Goal: Information Seeking & Learning: Learn about a topic

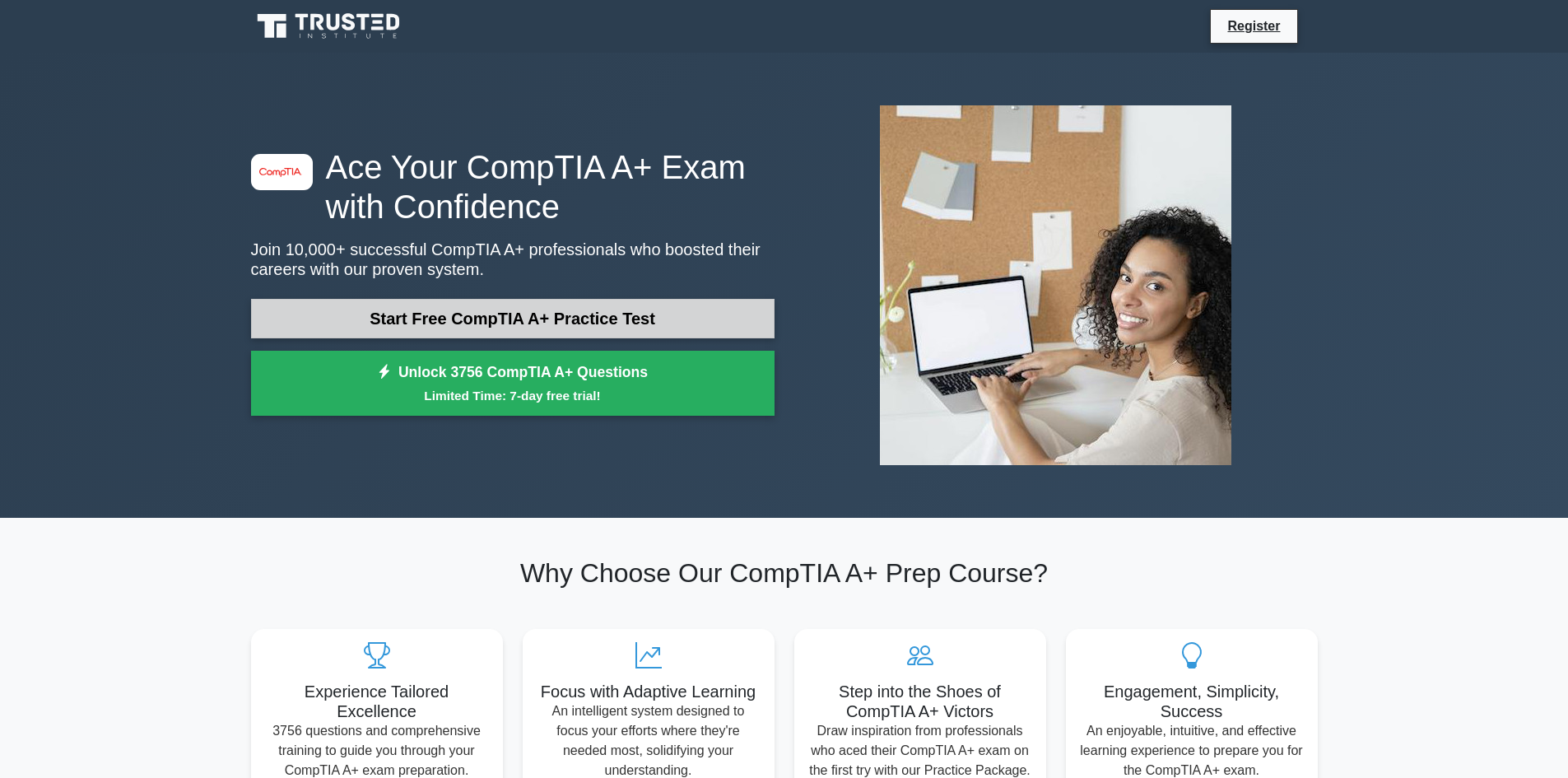
click at [536, 317] on link "Start Free CompTIA A+ Practice Test" at bounding box center [512, 318] width 523 height 39
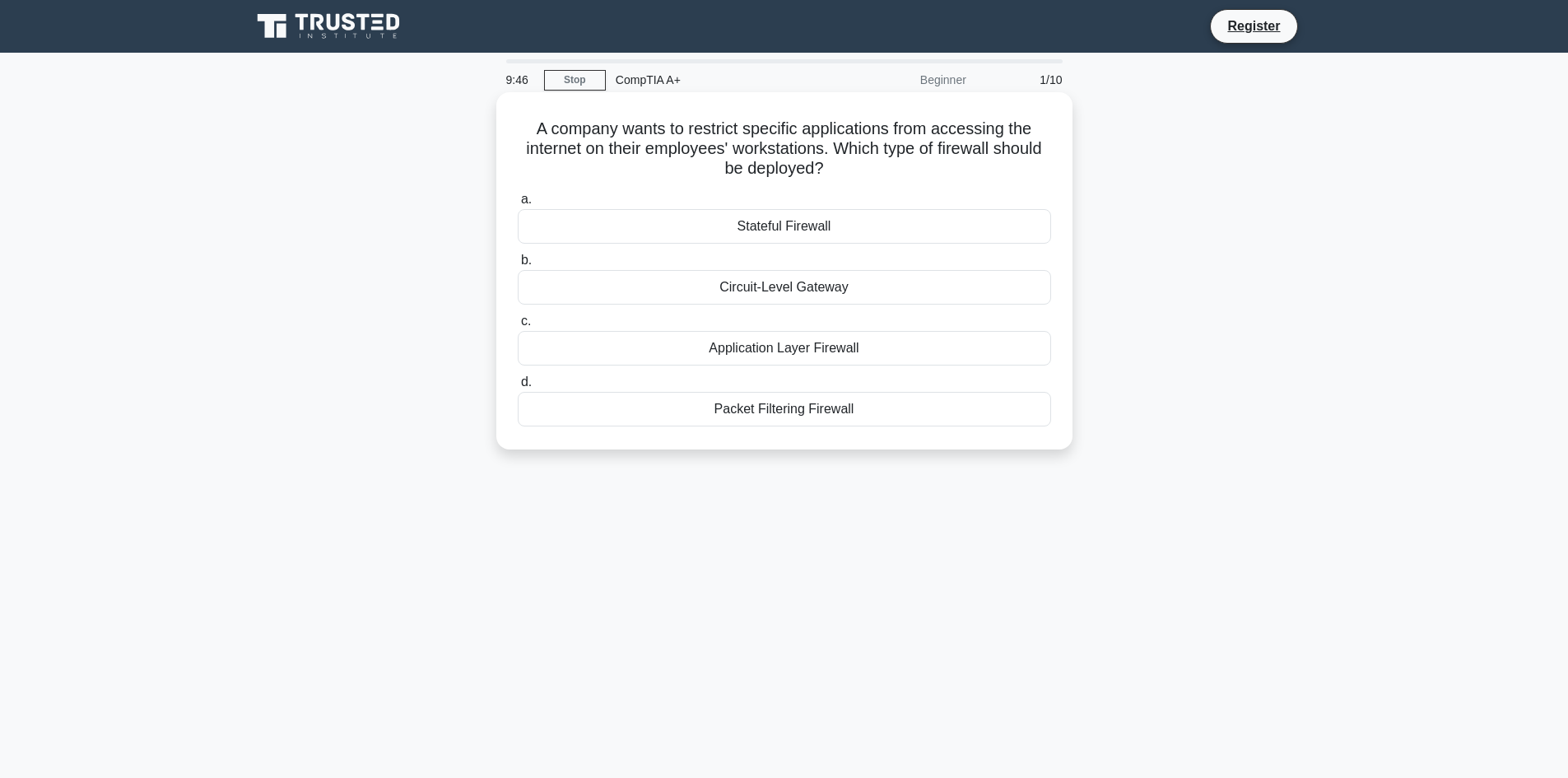
click at [810, 349] on div "Application Layer Firewall" at bounding box center [784, 348] width 534 height 35
click at [518, 327] on input "c. Application Layer Firewall" at bounding box center [518, 321] width 0 height 10
click at [783, 413] on div "Install additional access points" at bounding box center [784, 409] width 534 height 35
click at [518, 388] on input "d. Install additional access points" at bounding box center [518, 382] width 0 height 10
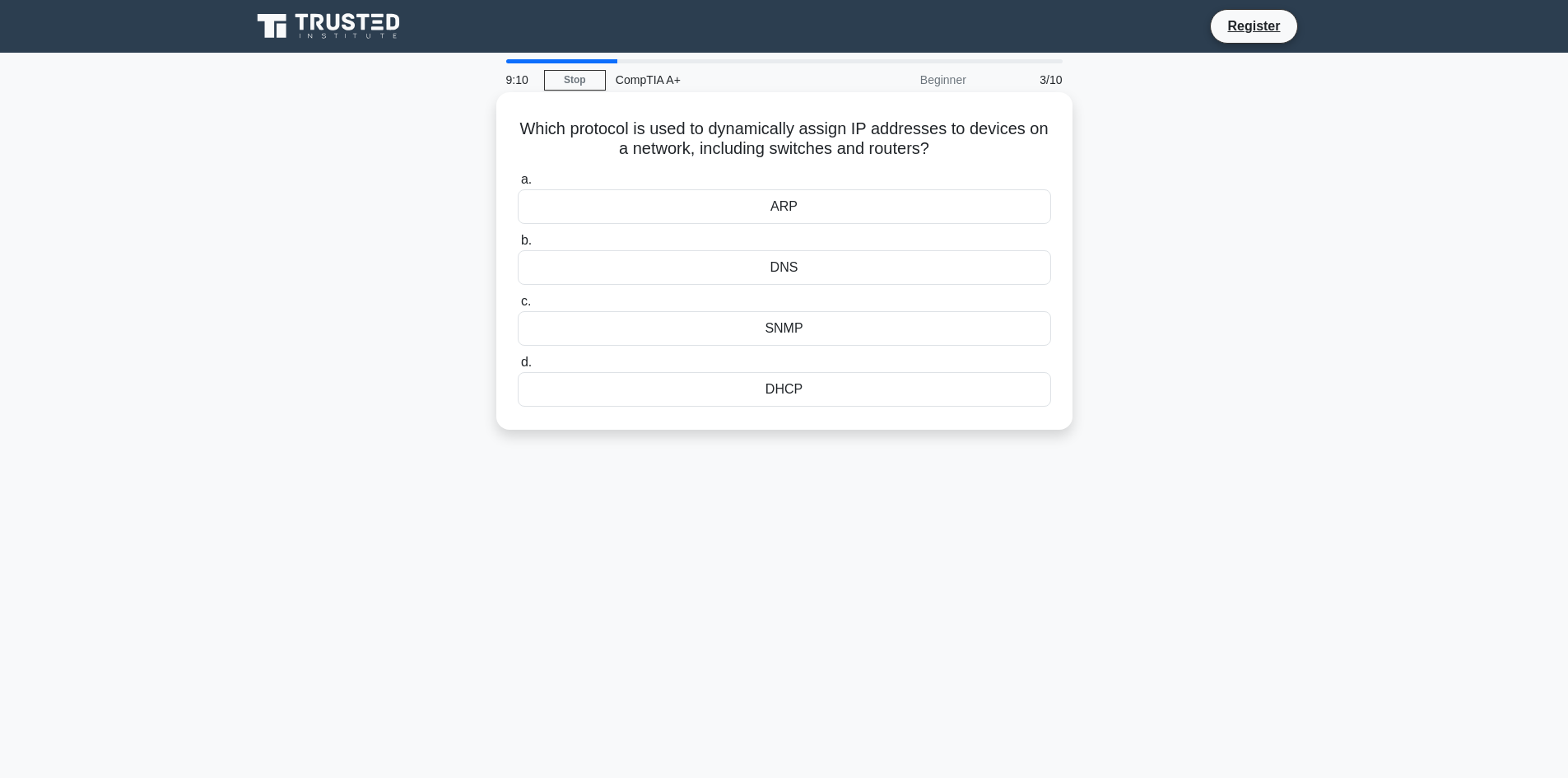
click at [816, 273] on div "DNS" at bounding box center [784, 267] width 534 height 35
click at [518, 246] on input "b. DNS" at bounding box center [518, 241] width 0 height 10
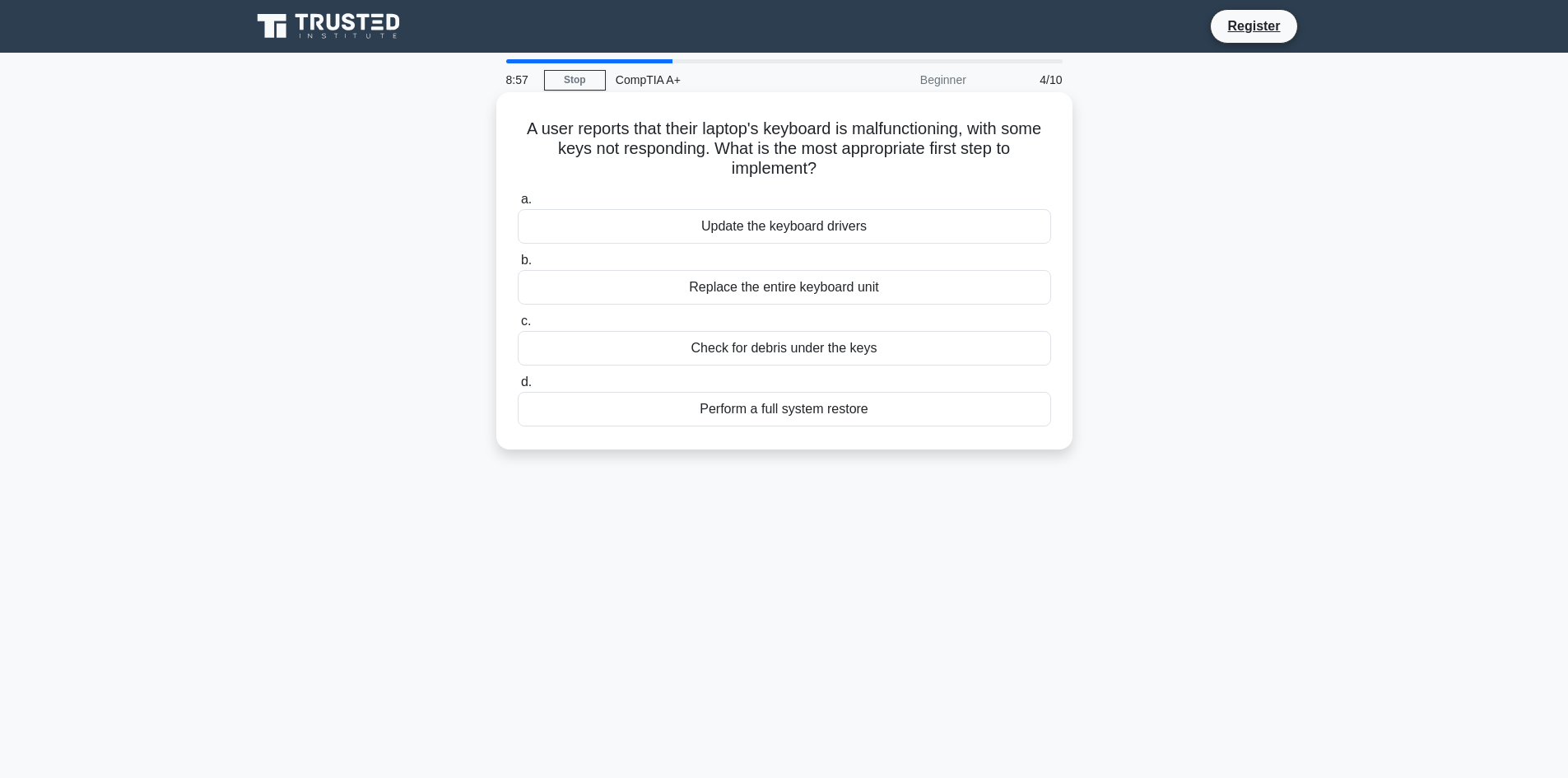
click at [829, 223] on div "Update the keyboard drivers" at bounding box center [784, 226] width 534 height 35
click at [518, 205] on input "a. Update the keyboard drivers" at bounding box center [518, 199] width 0 height 10
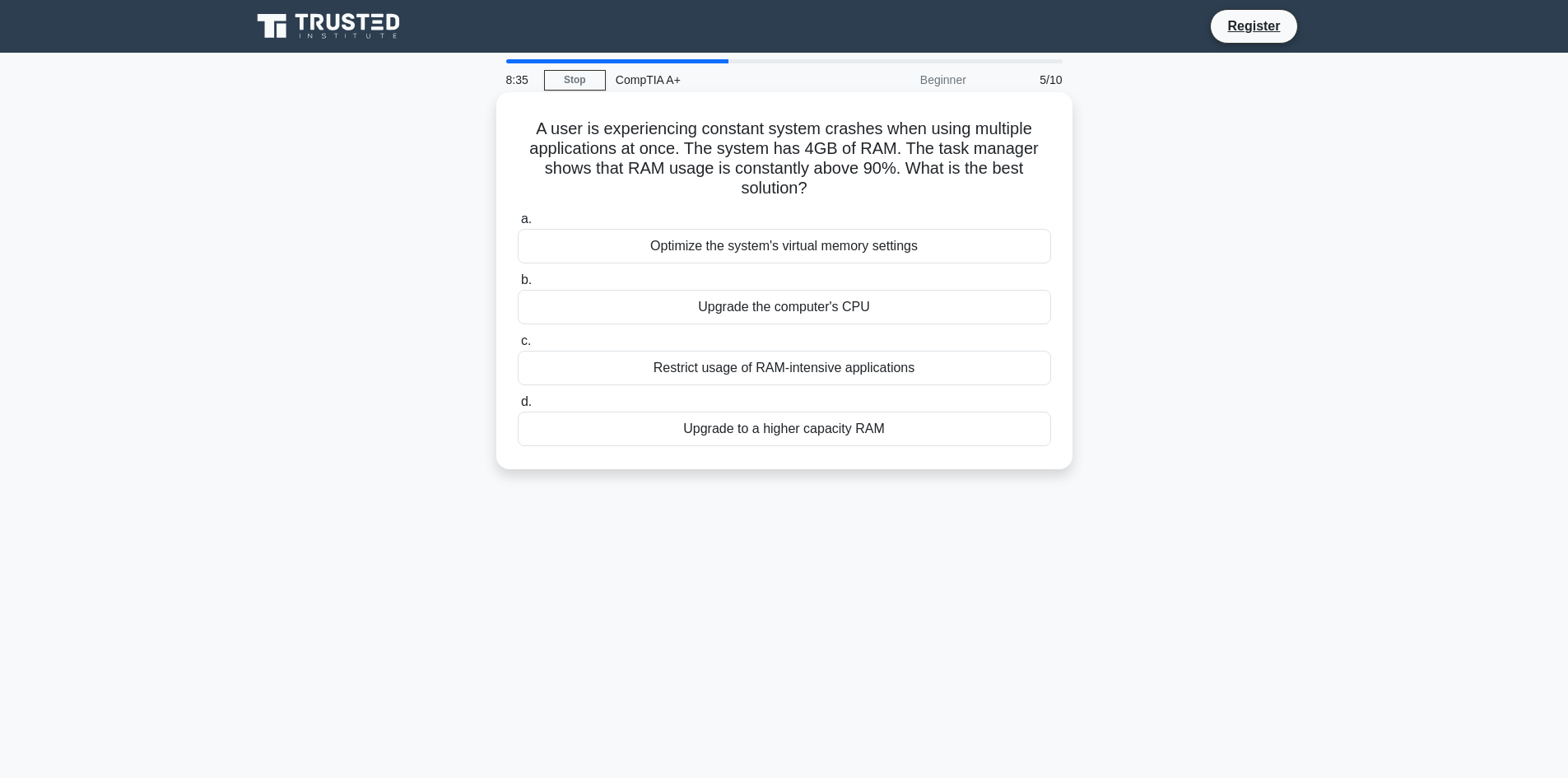
click at [804, 365] on div "Restrict usage of RAM-intensive applications" at bounding box center [784, 368] width 534 height 35
click at [518, 346] on input "c. Restrict usage of RAM-intensive applications" at bounding box center [518, 341] width 0 height 10
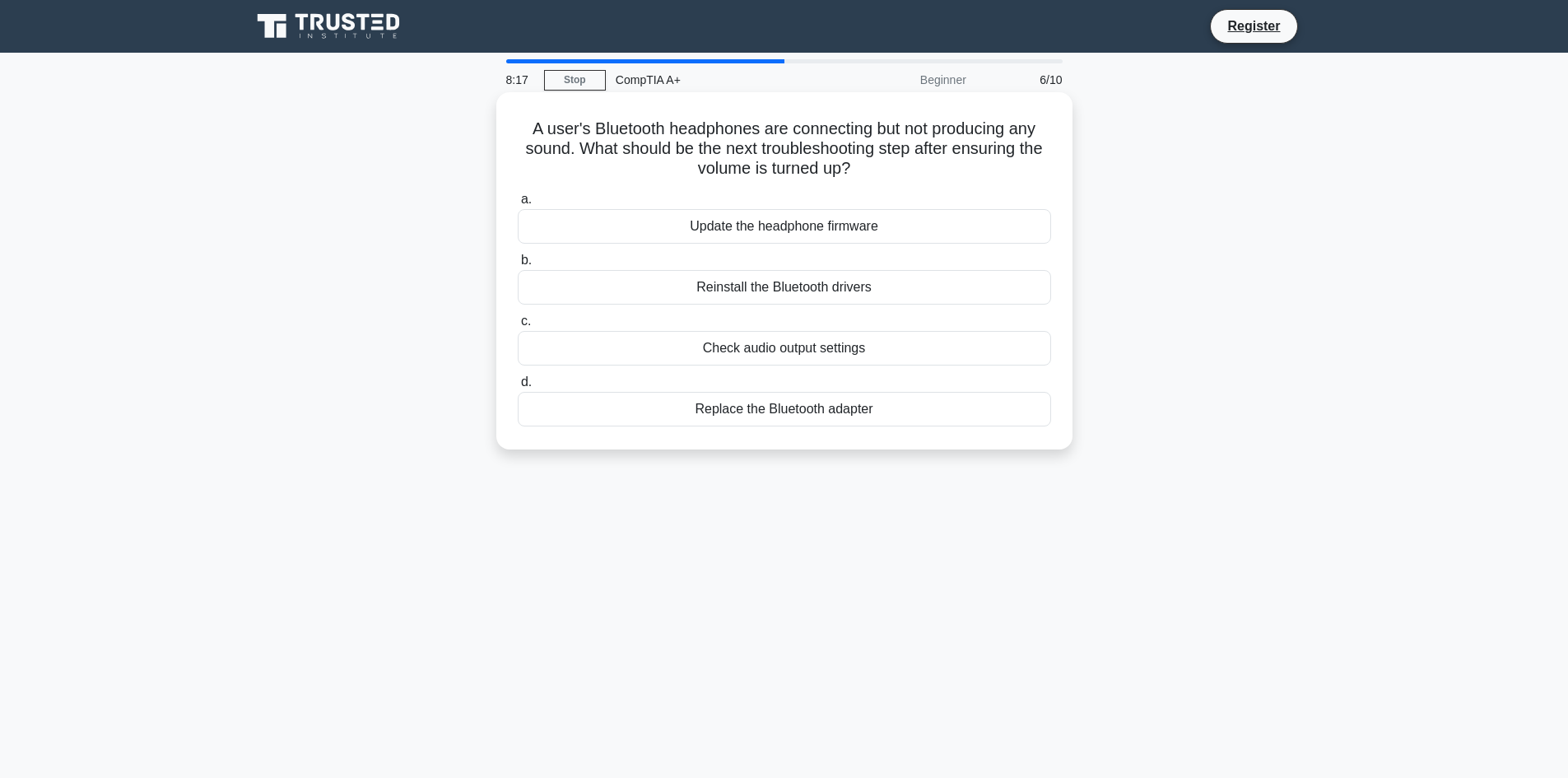
click at [812, 350] on div "Check audio output settings" at bounding box center [784, 348] width 534 height 35
click at [518, 327] on input "c. Check audio output settings" at bounding box center [518, 321] width 0 height 10
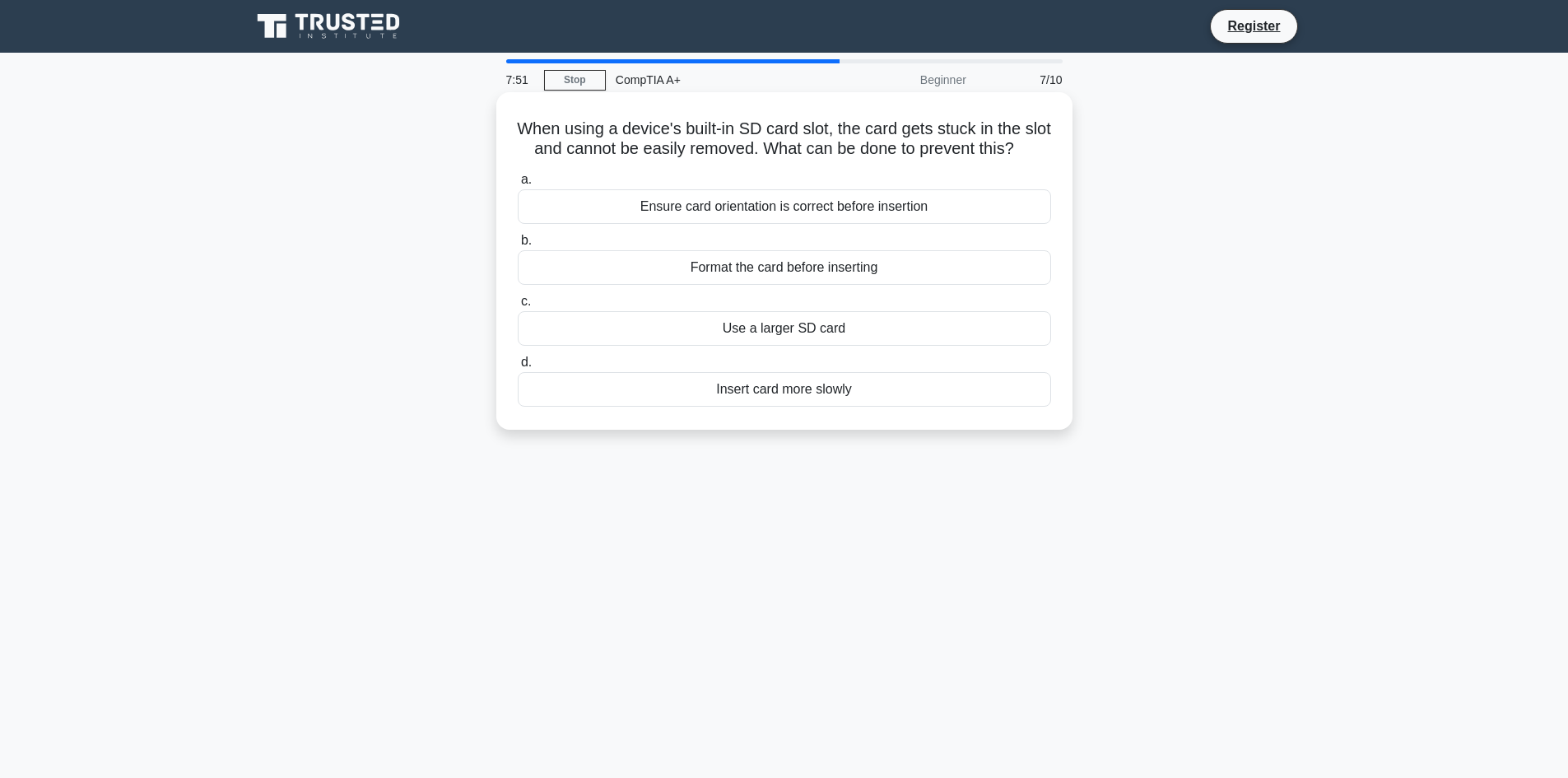
click at [857, 220] on div "Ensure card orientation is correct before insertion" at bounding box center [784, 206] width 534 height 35
click at [518, 185] on input "a. Ensure card orientation is correct before insertion" at bounding box center [518, 179] width 0 height 10
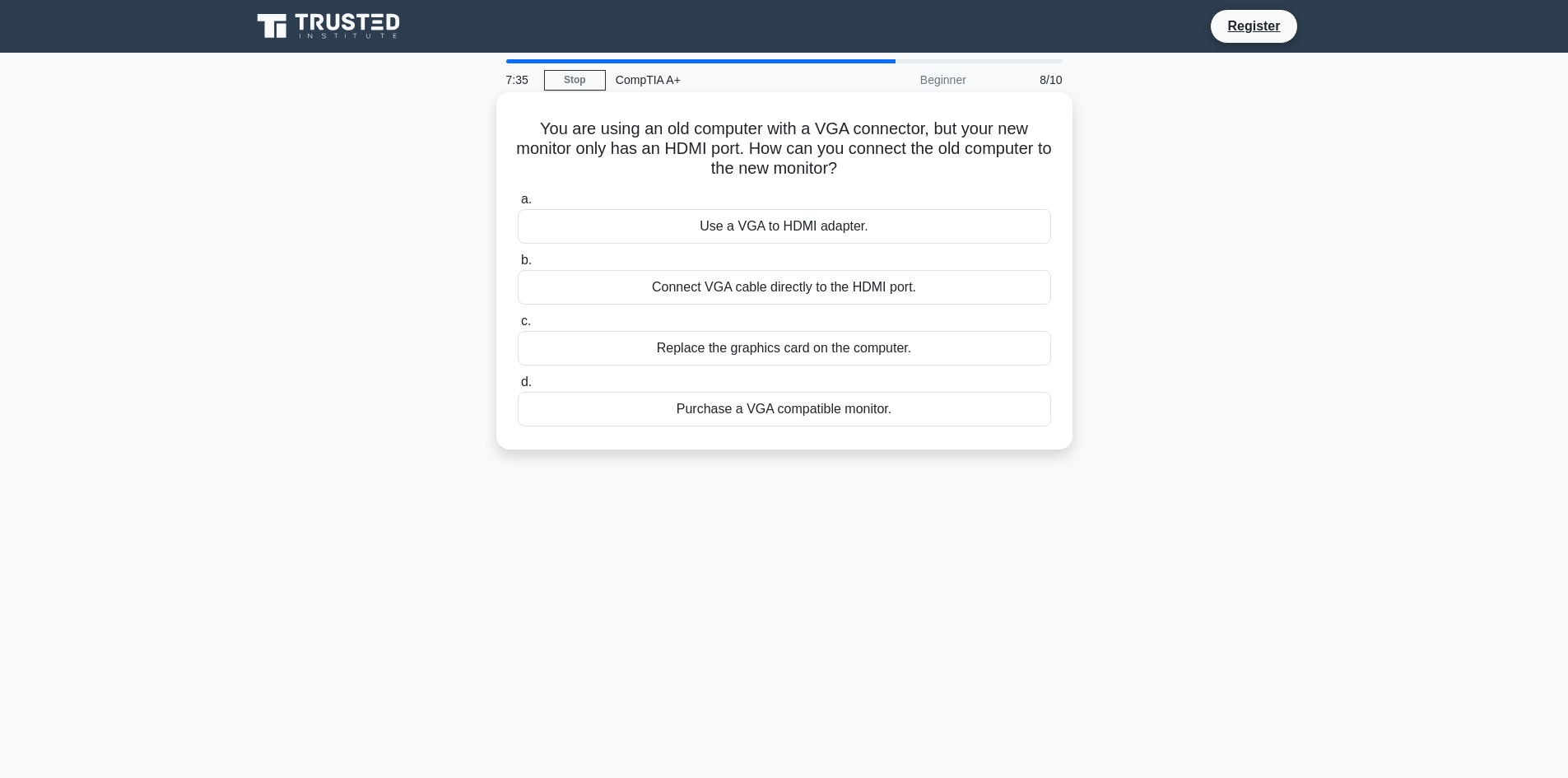
click at [792, 231] on div "Use a VGA to HDMI adapter." at bounding box center [784, 226] width 534 height 35
click at [518, 205] on input "a. Use a VGA to HDMI adapter." at bounding box center [518, 199] width 0 height 10
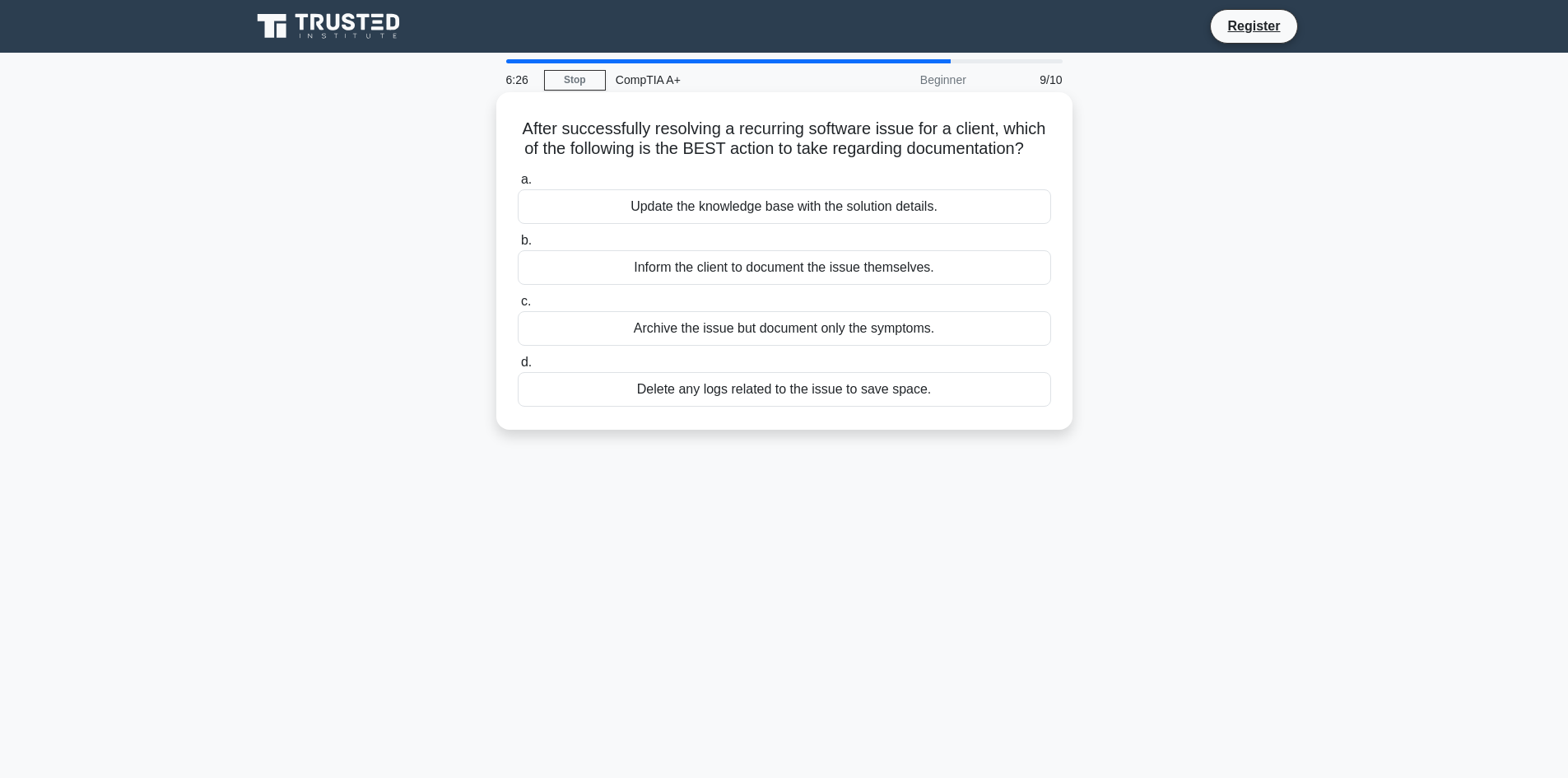
click at [730, 224] on div "Update the knowledge base with the solution details." at bounding box center [784, 206] width 534 height 35
click at [518, 185] on input "a. Update the knowledge base with the solution details." at bounding box center [518, 179] width 0 height 10
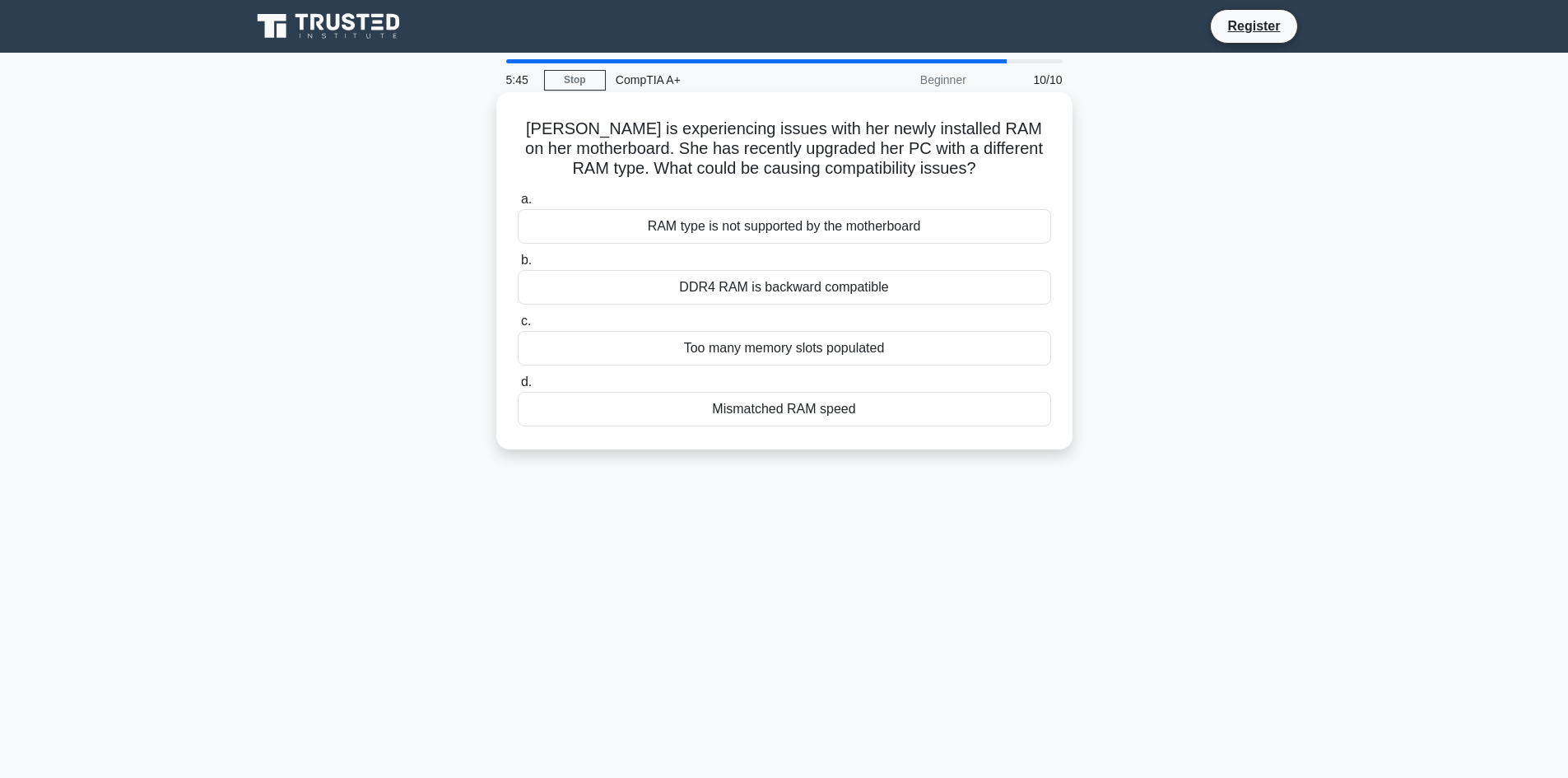
click at [817, 236] on div "RAM type is not supported by the motherboard" at bounding box center [784, 226] width 534 height 35
click at [518, 205] on input "a. RAM type is not supported by the motherboard" at bounding box center [518, 199] width 0 height 10
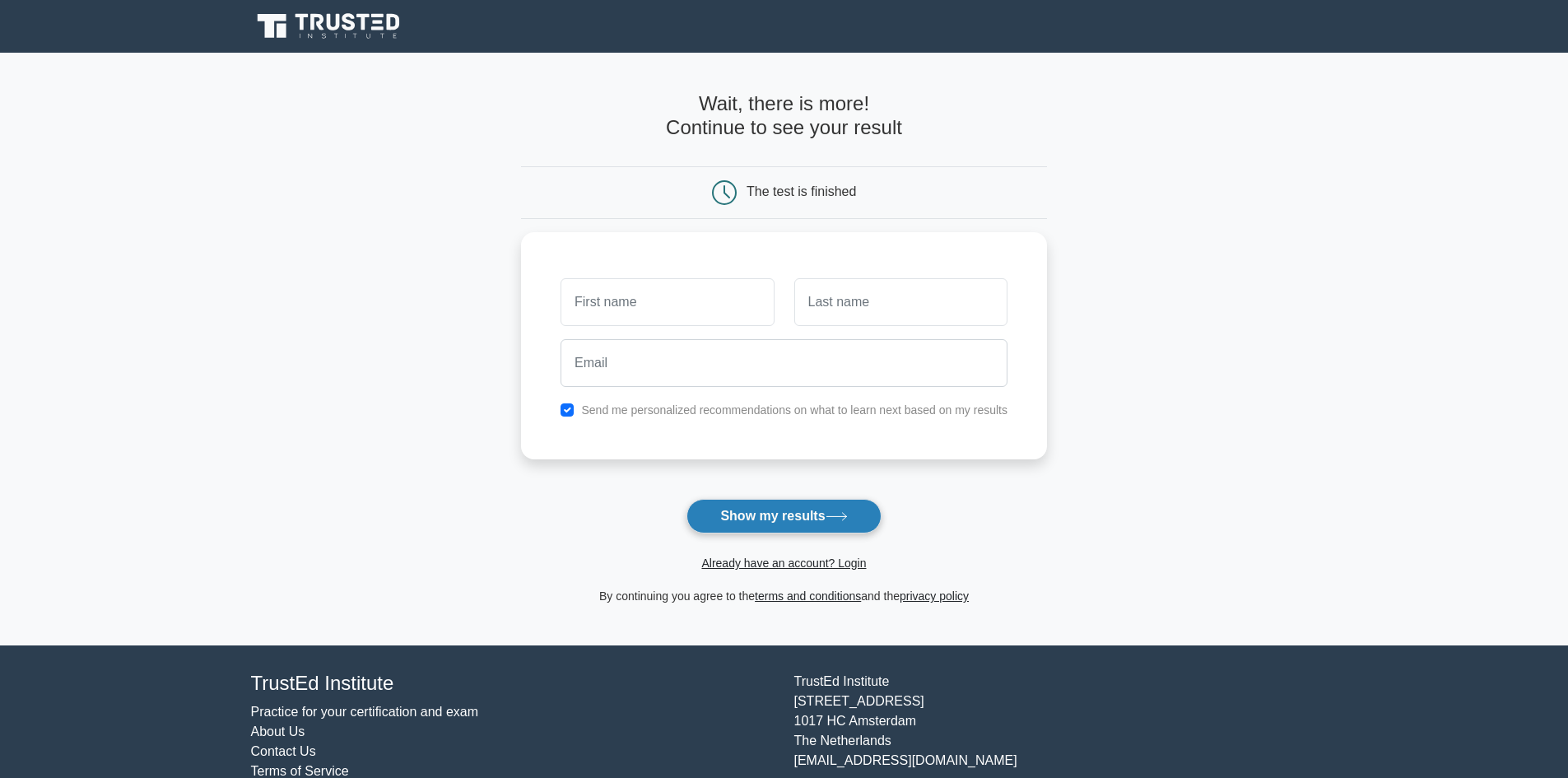
click at [772, 522] on button "Show my results" at bounding box center [784, 516] width 195 height 35
click at [667, 278] on input "text" at bounding box center [667, 298] width 213 height 48
type input "Meng"
click at [848, 312] on input "text" at bounding box center [901, 298] width 213 height 48
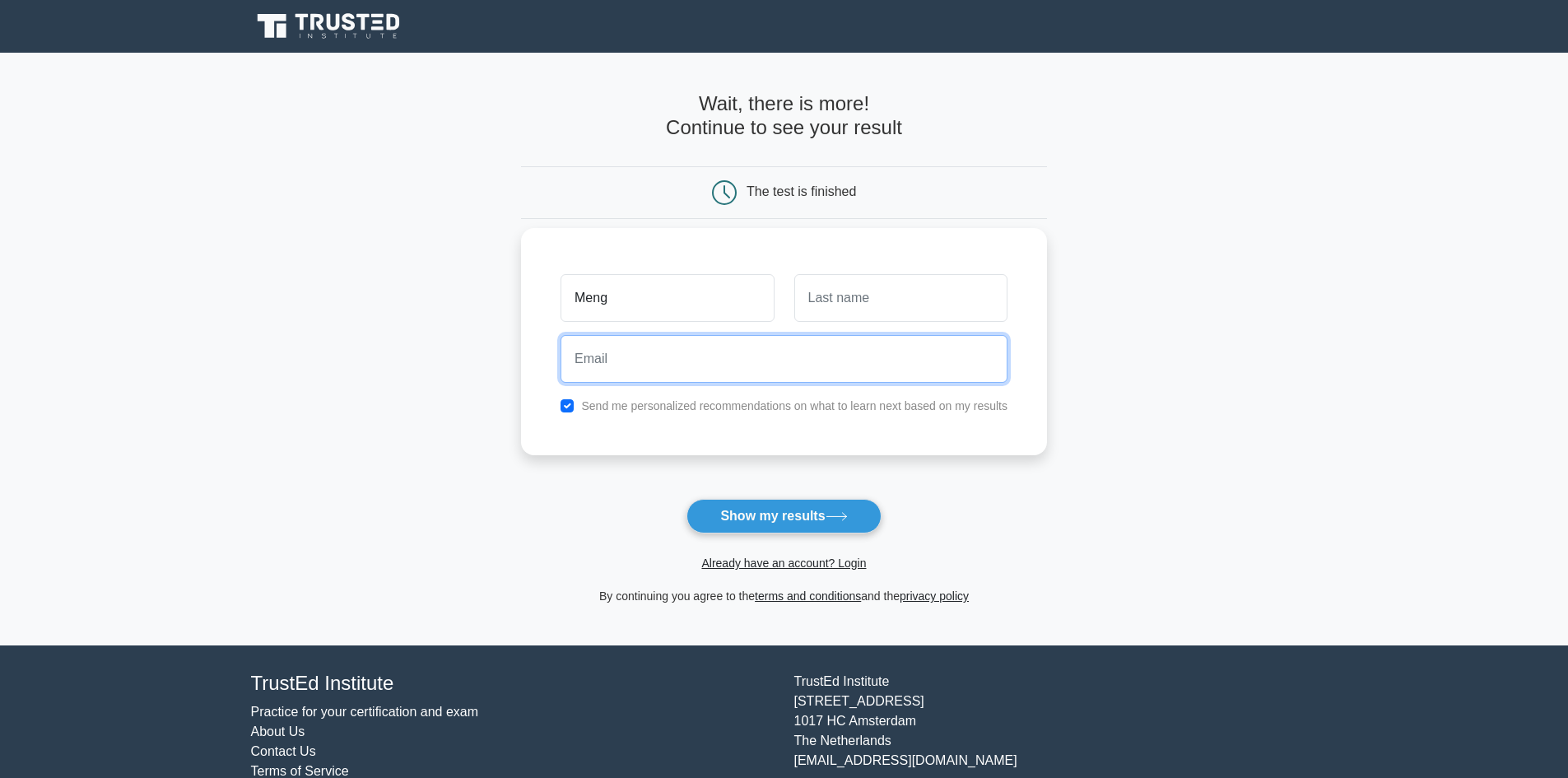
click at [738, 362] on input "email" at bounding box center [784, 359] width 447 height 48
type input "[EMAIL_ADDRESS][DOMAIN_NAME]"
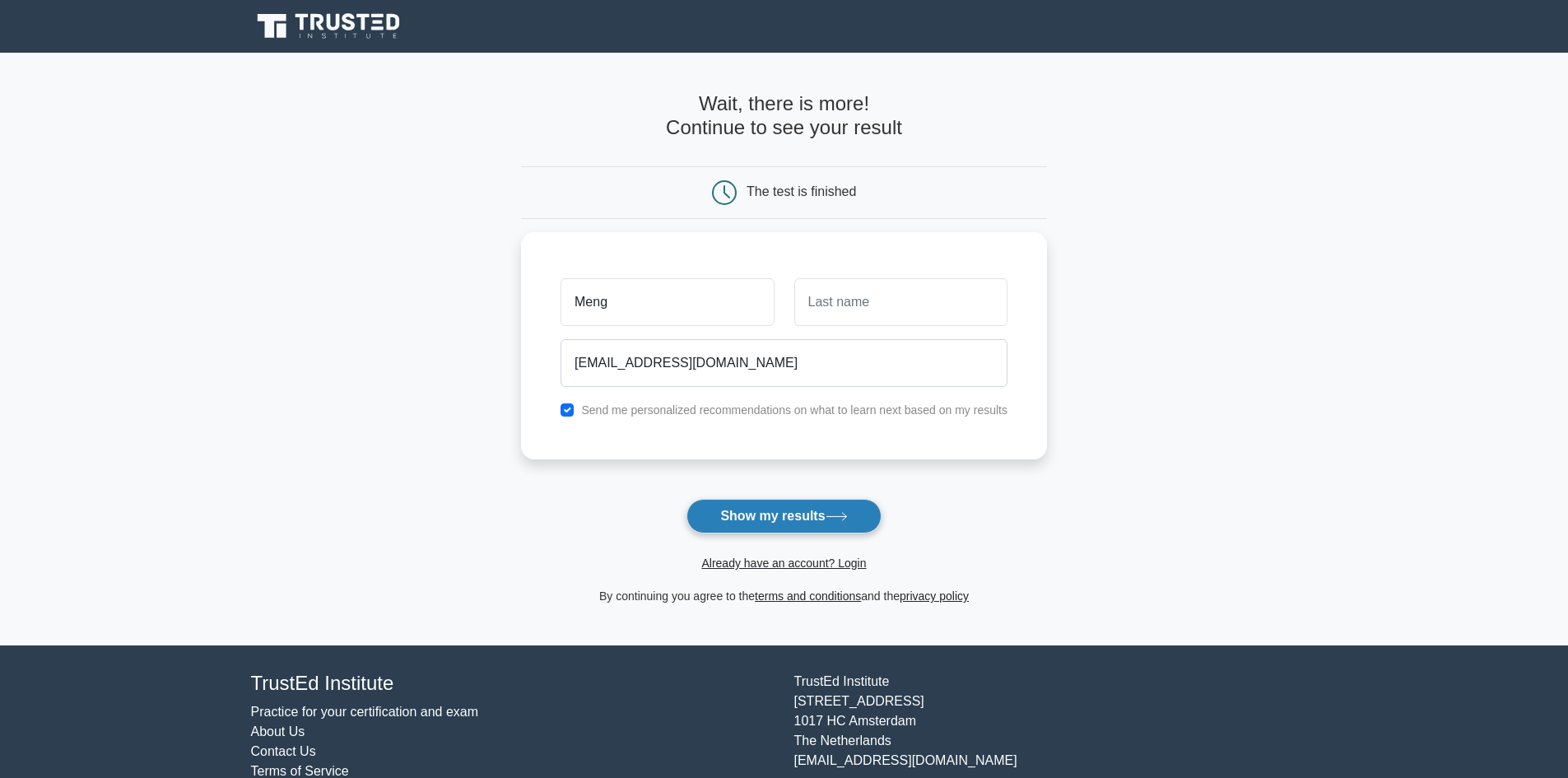
click at [775, 511] on button "Show my results" at bounding box center [784, 516] width 195 height 35
click at [879, 289] on input "text" at bounding box center [901, 298] width 213 height 48
type input "[PERSON_NAME]"
click at [780, 515] on button "Show my results" at bounding box center [784, 516] width 195 height 35
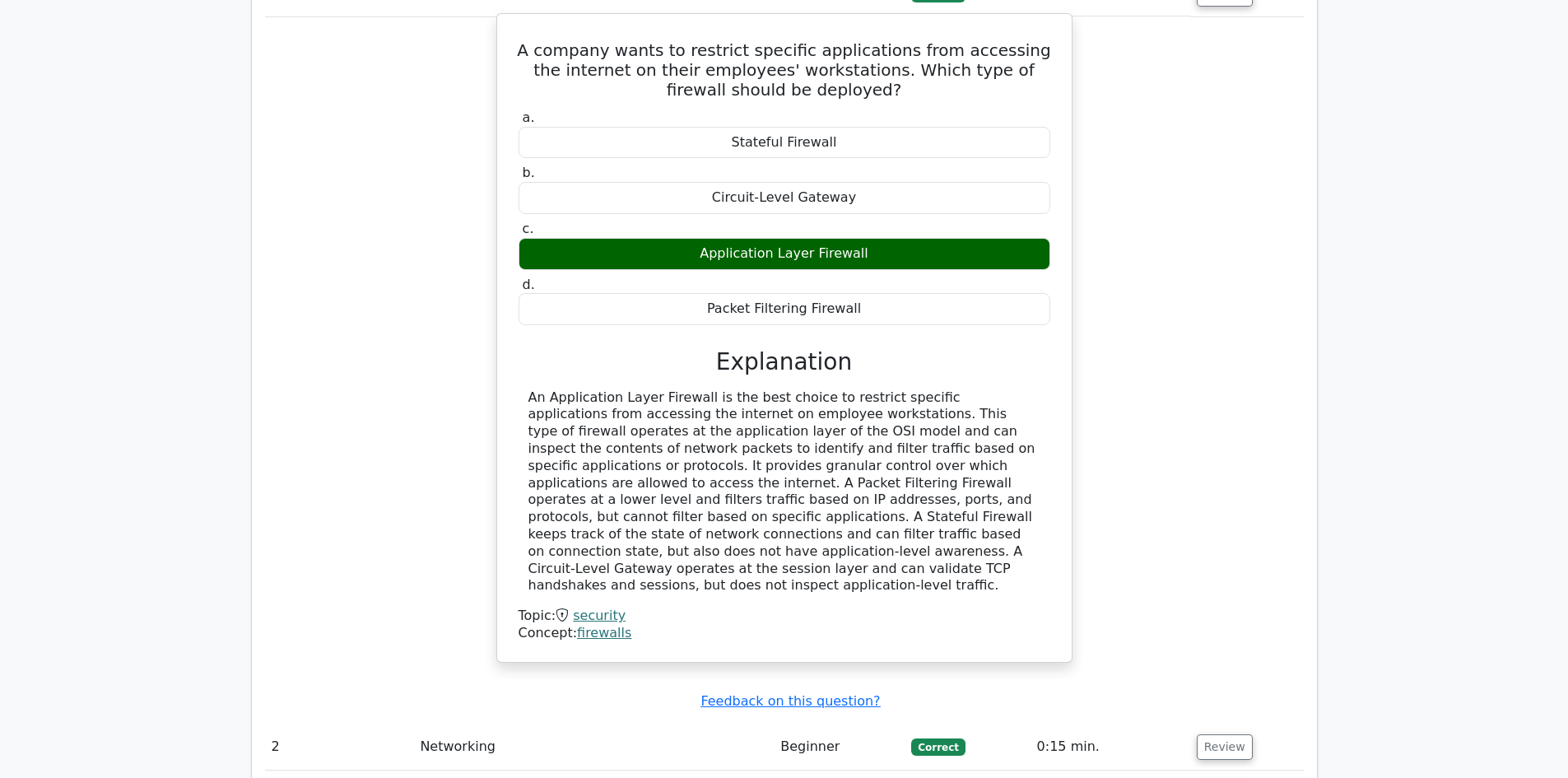
scroll to position [1482, 0]
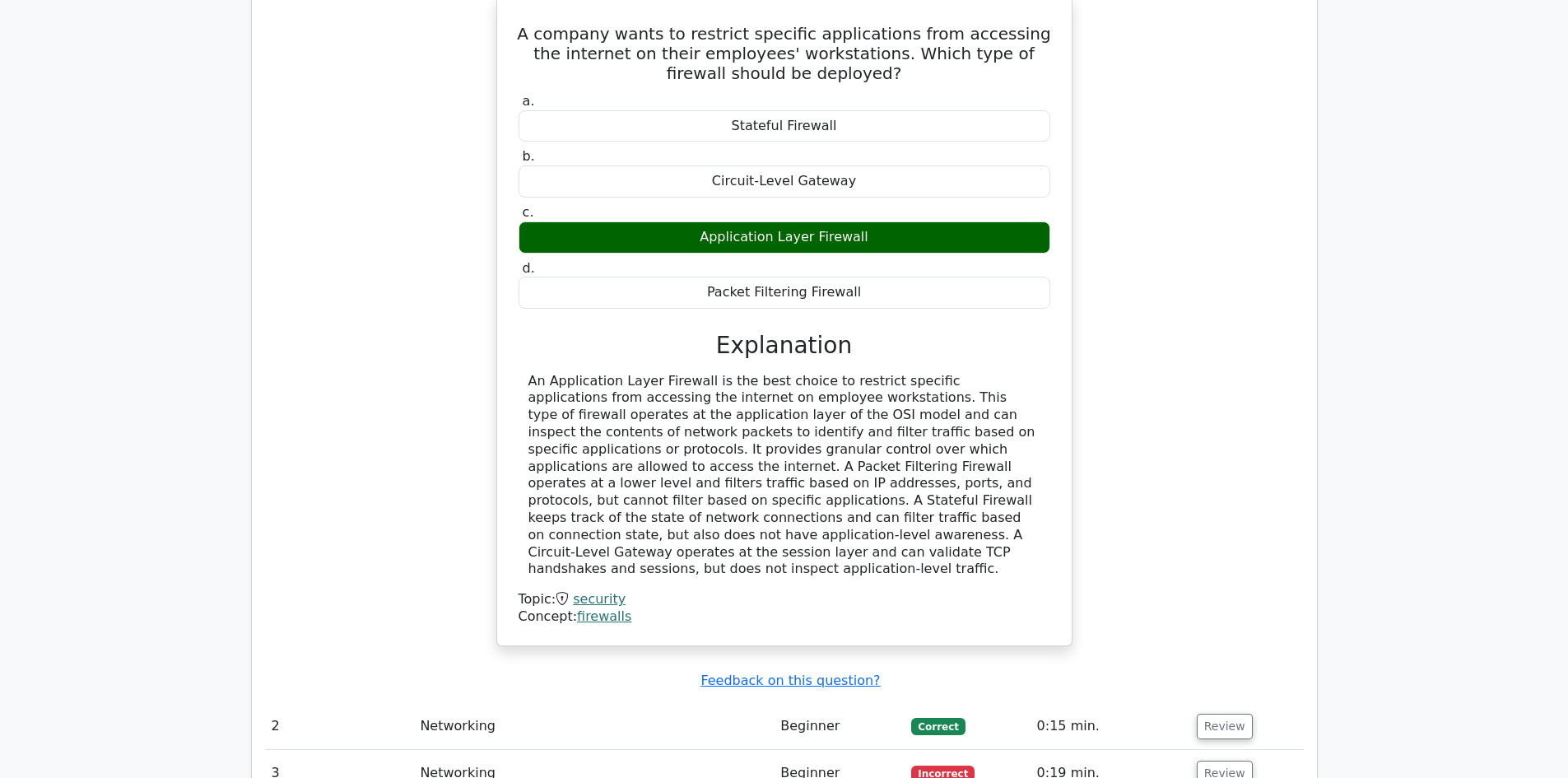
click at [493, 703] on td "Networking" at bounding box center [593, 727] width 360 height 47
click at [1223, 713] on button "Review" at bounding box center [1225, 726] width 56 height 25
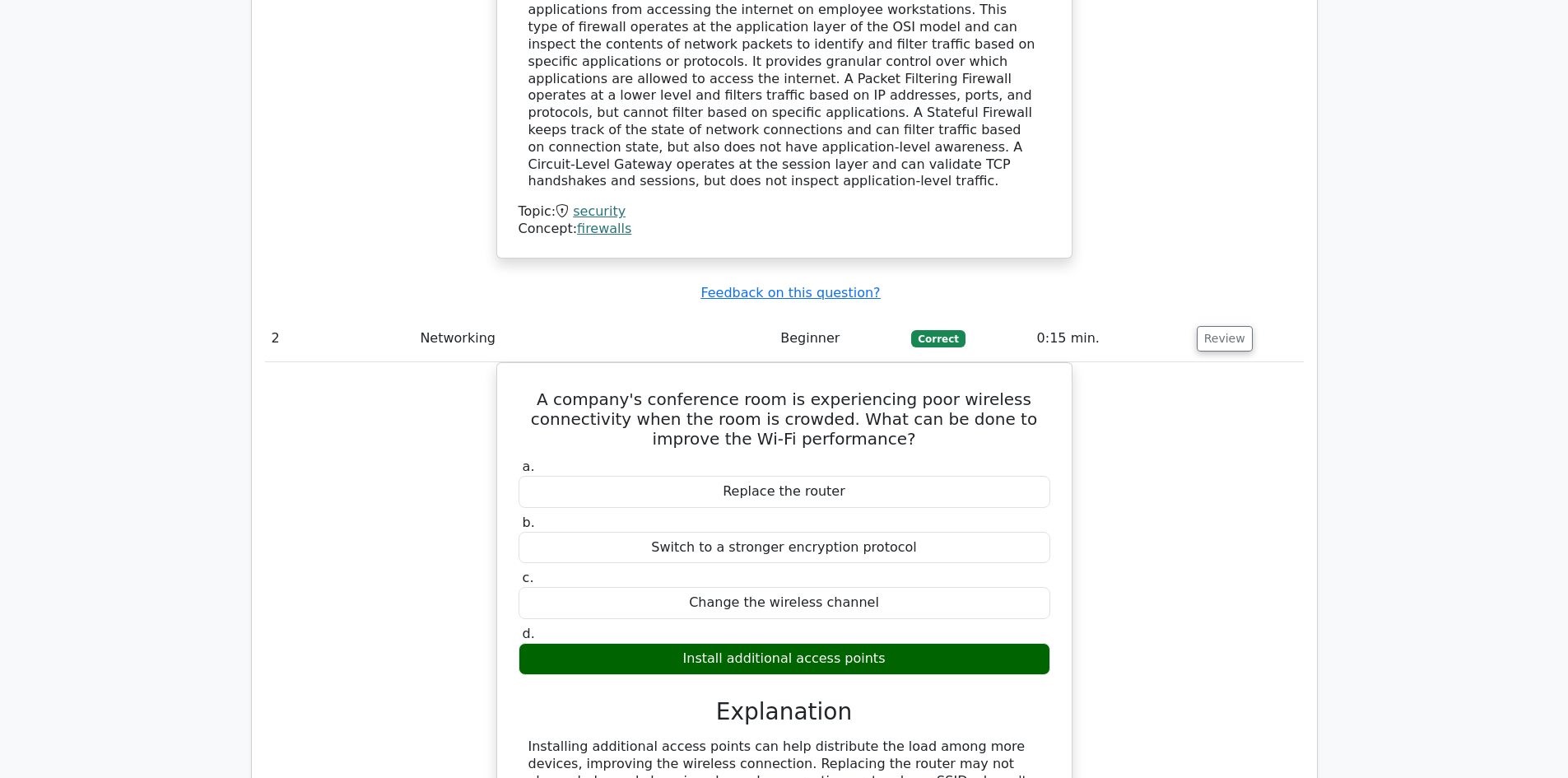
scroll to position [2141, 0]
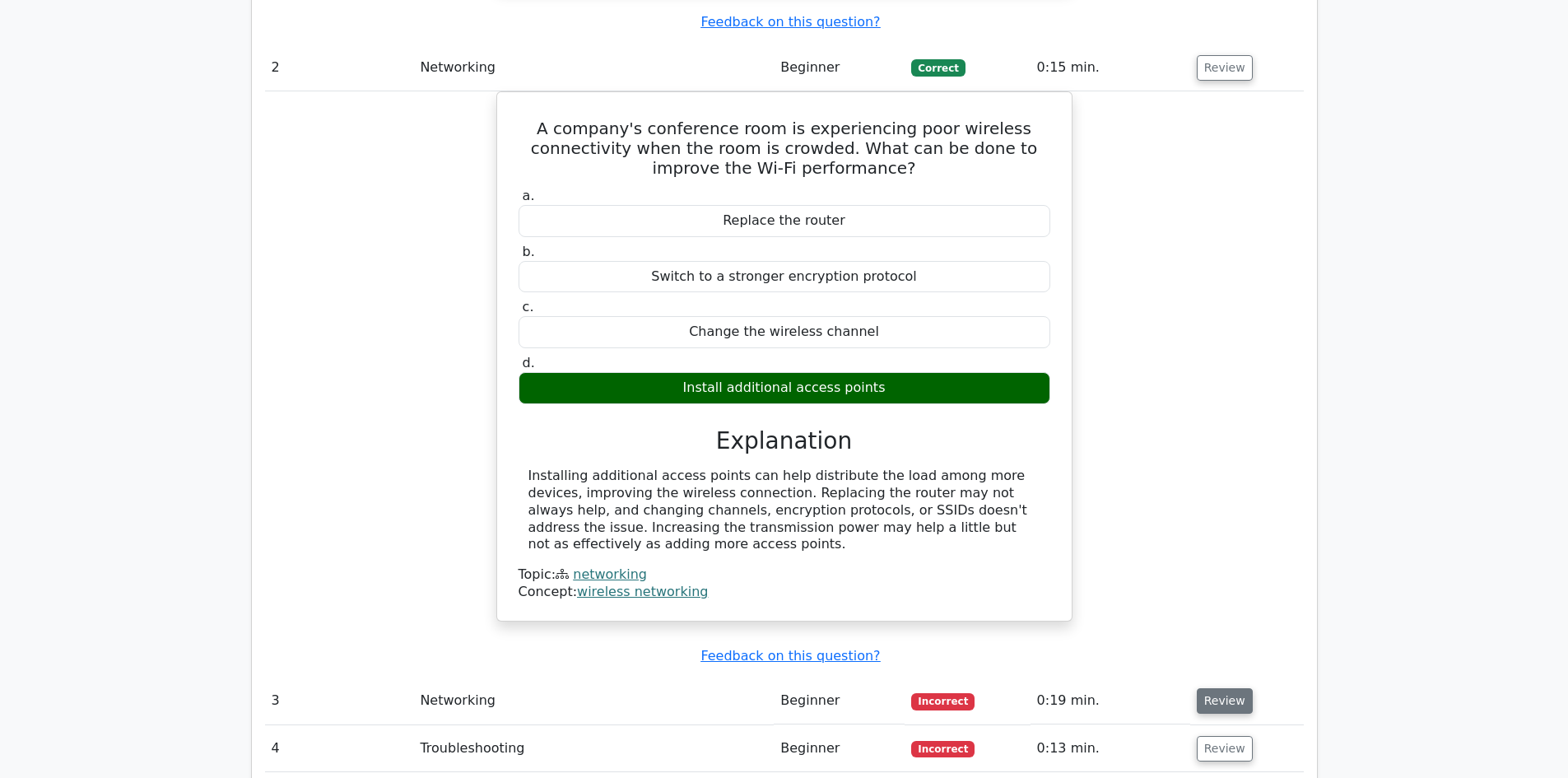
drag, startPoint x: 1225, startPoint y: 625, endPoint x: 1218, endPoint y: 618, distance: 9.9
click at [1224, 688] on button "Review" at bounding box center [1225, 700] width 56 height 25
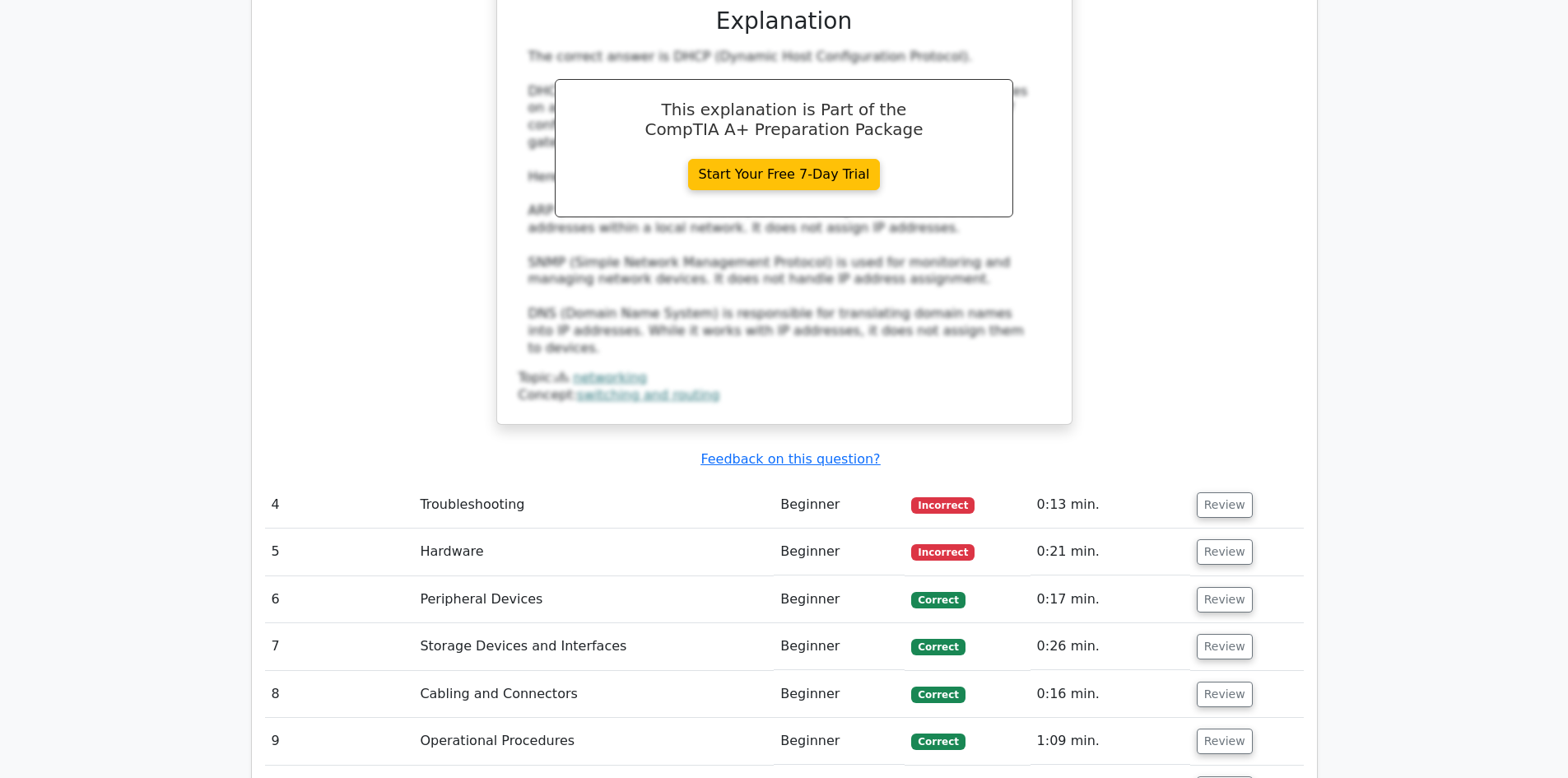
scroll to position [3211, 0]
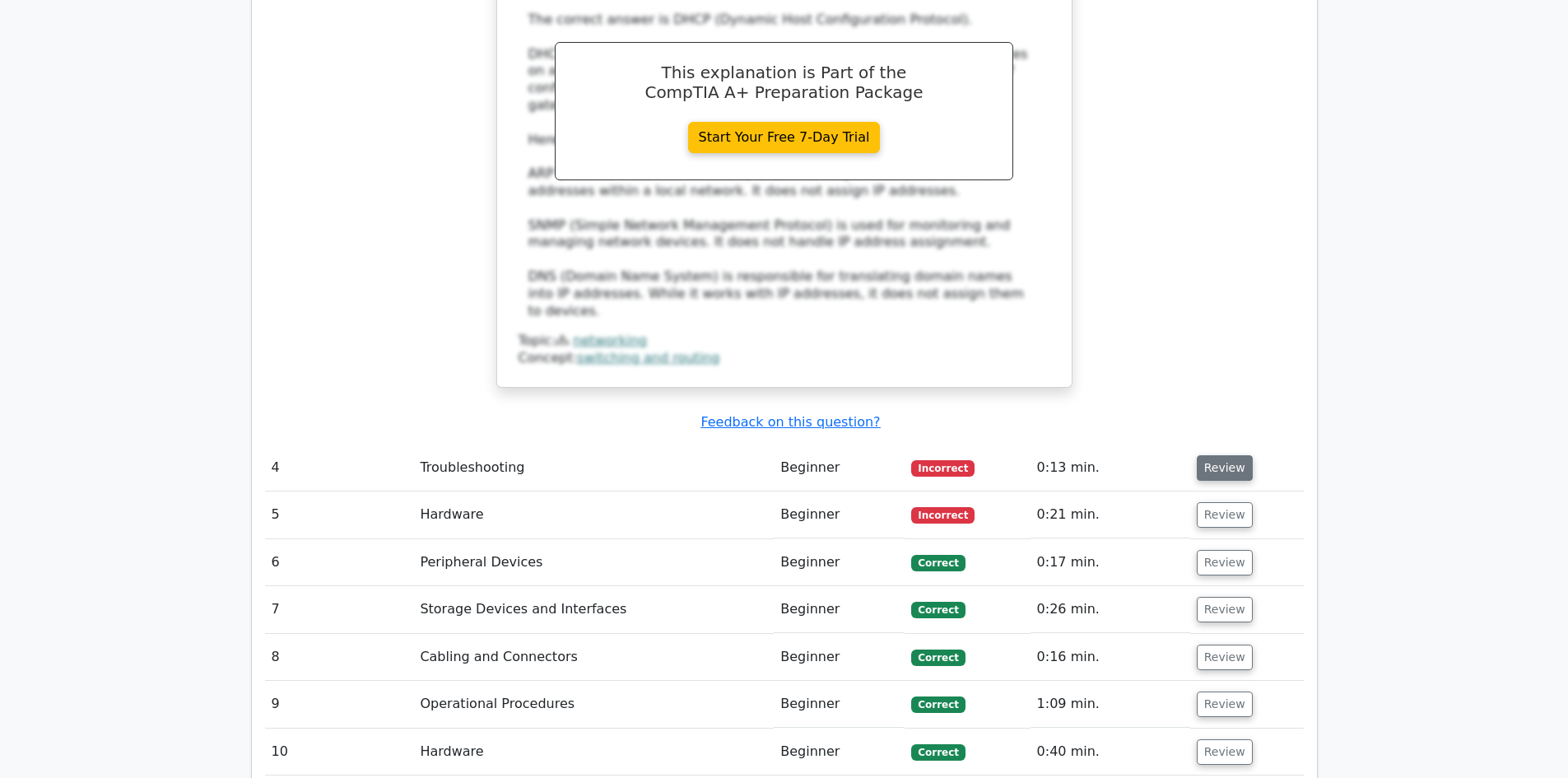
click at [1200, 455] on button "Review" at bounding box center [1225, 467] width 56 height 25
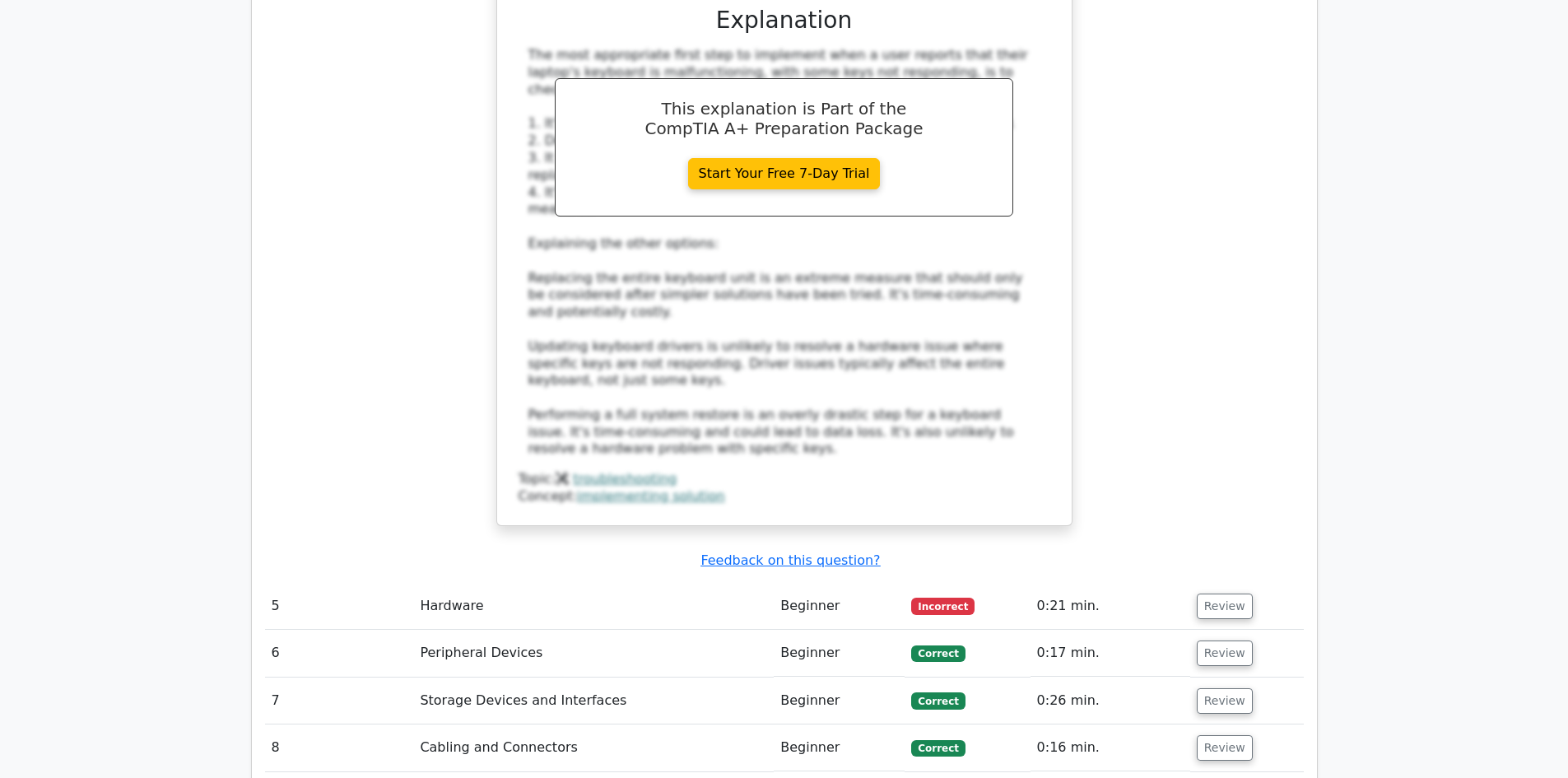
scroll to position [4117, 0]
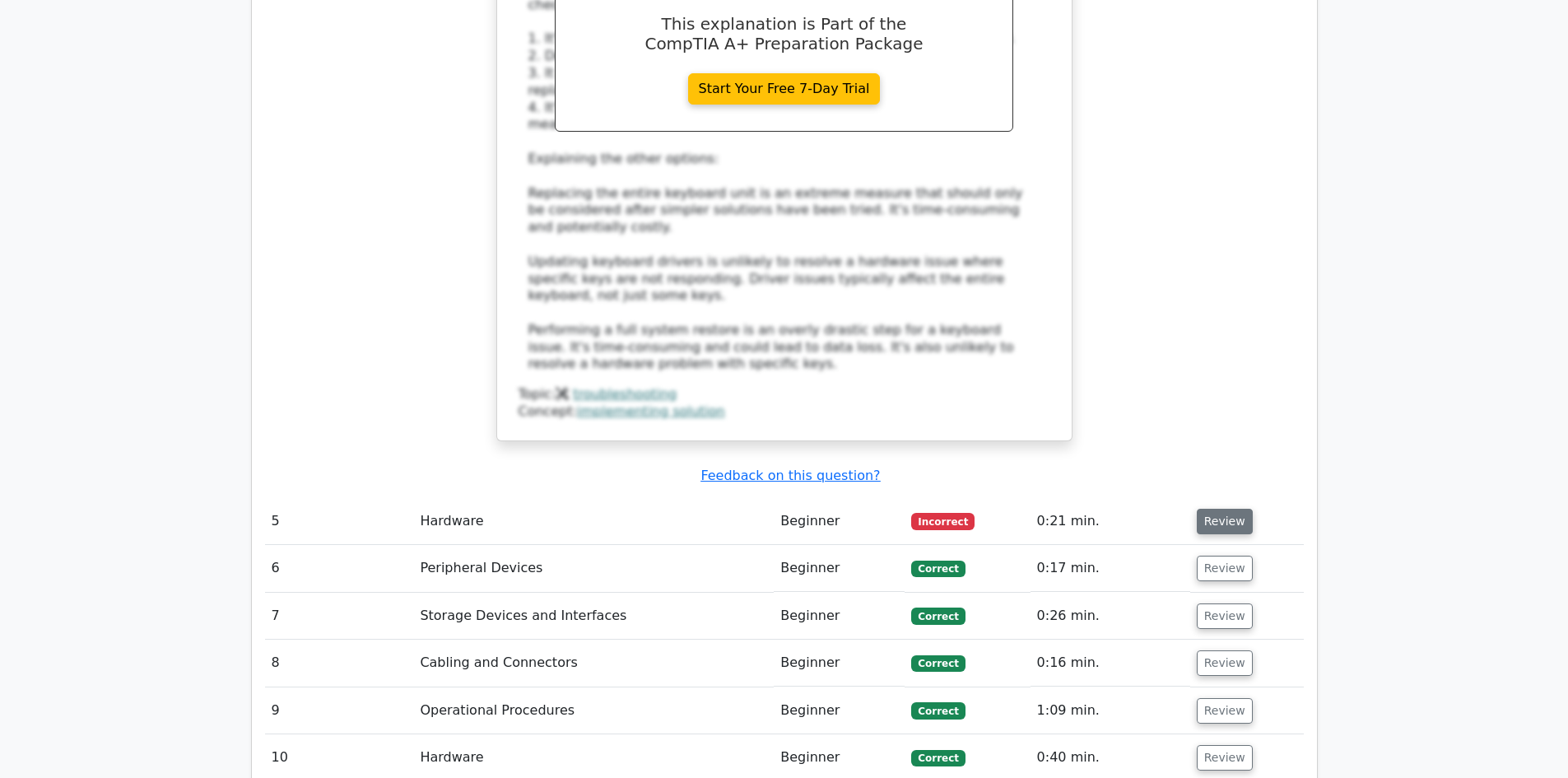
click at [1229, 509] on button "Review" at bounding box center [1225, 521] width 56 height 25
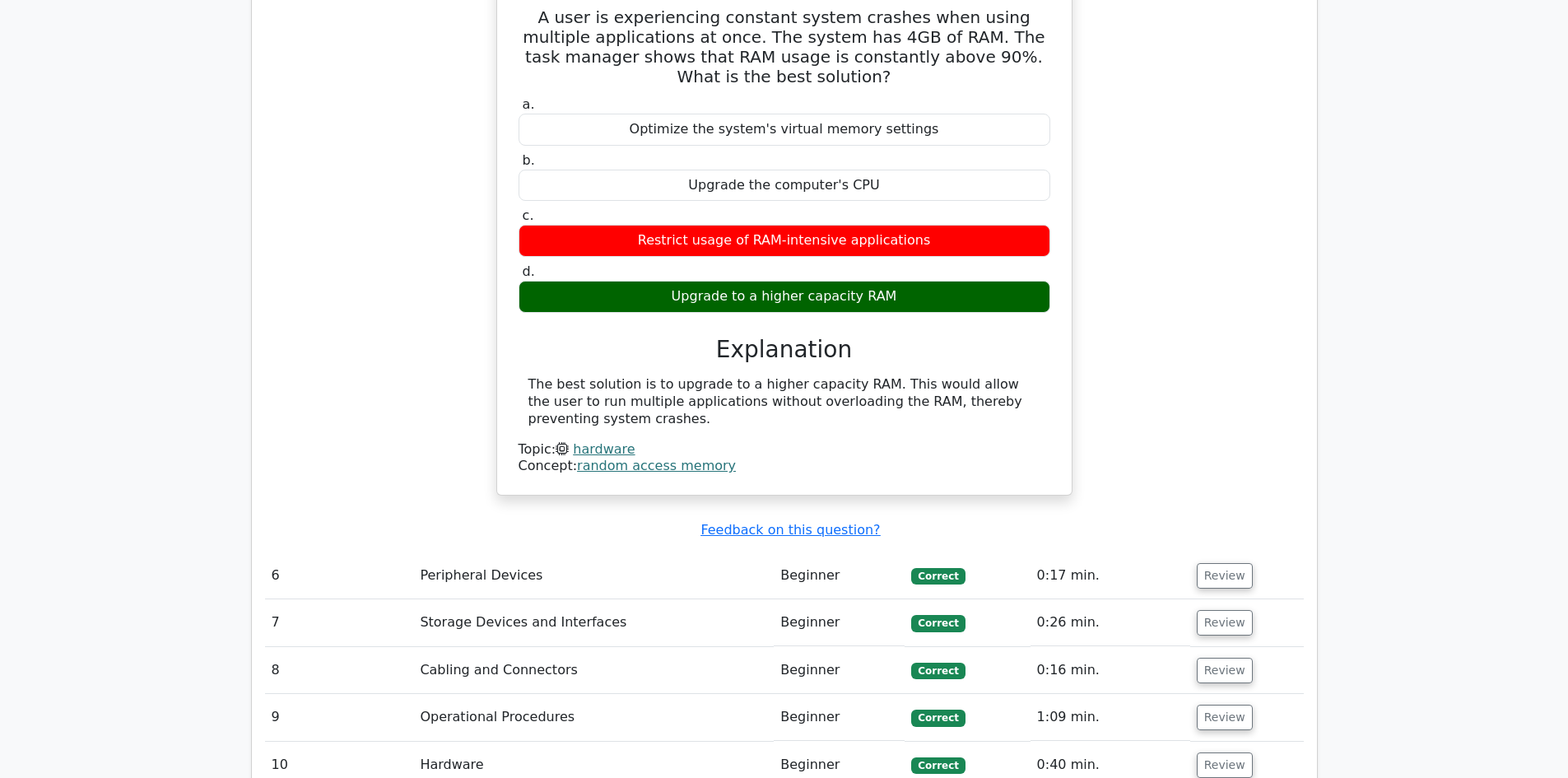
scroll to position [4693, 0]
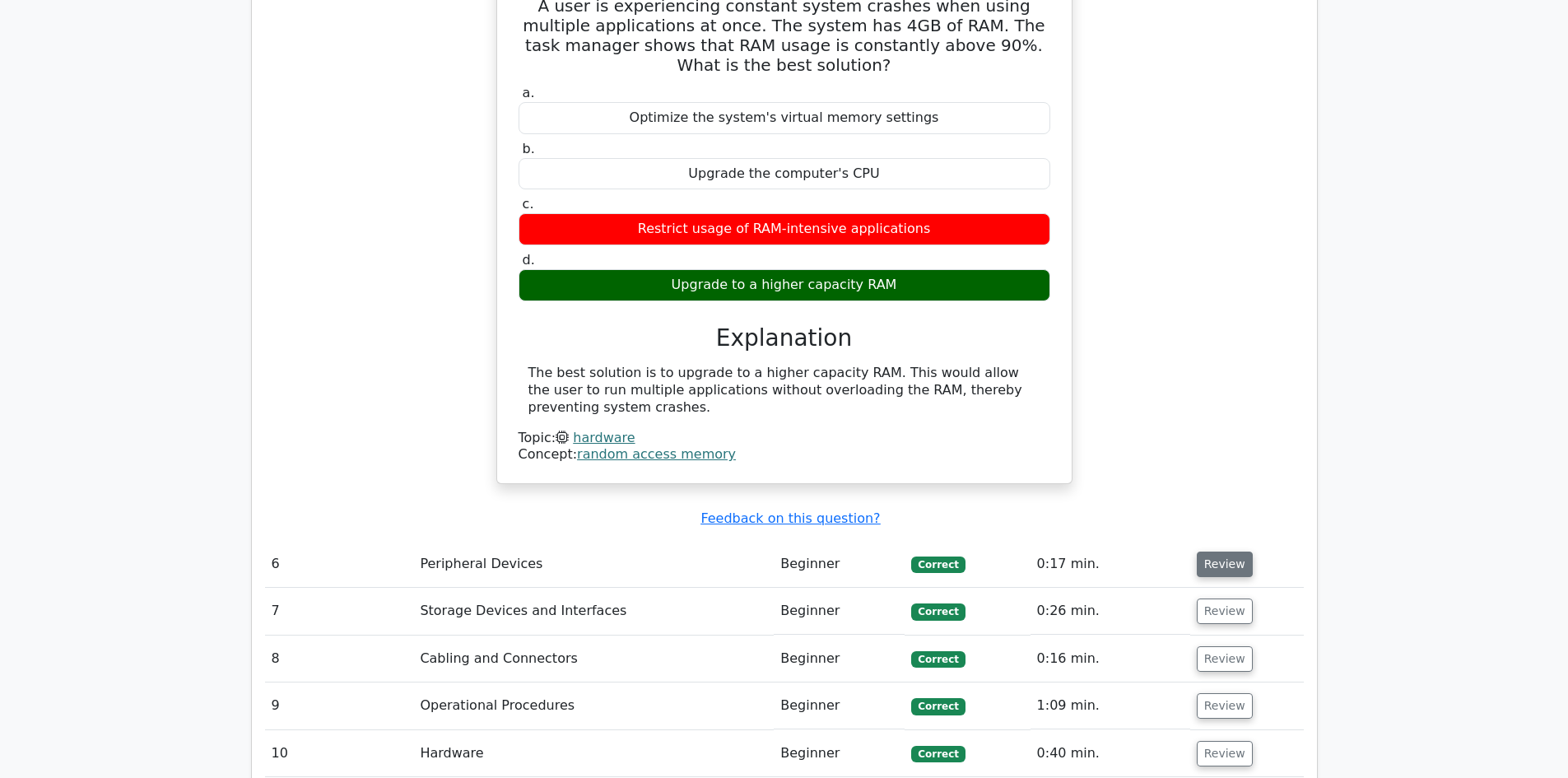
click at [1218, 551] on button "Review" at bounding box center [1225, 564] width 56 height 25
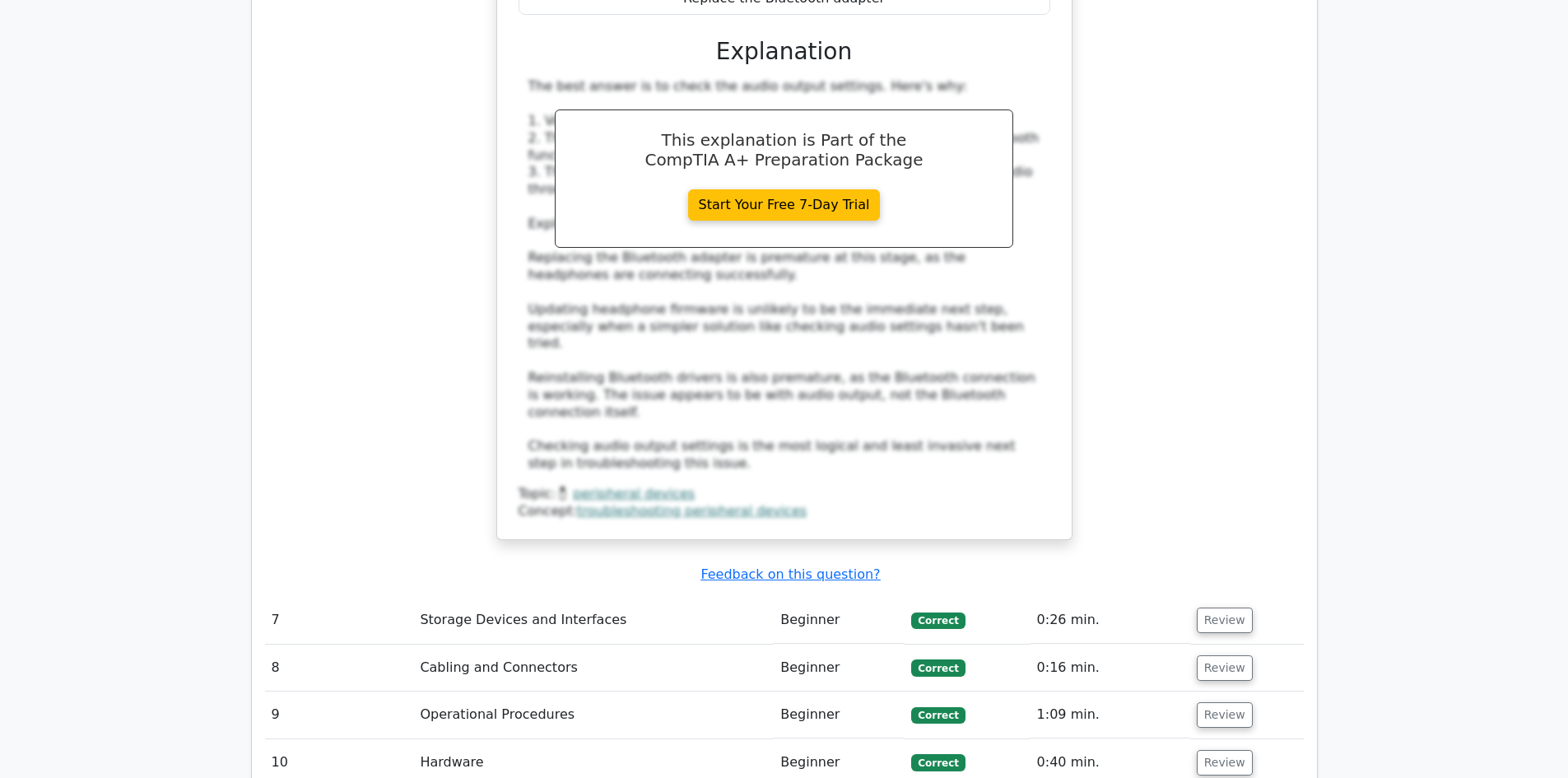
scroll to position [5599, 0]
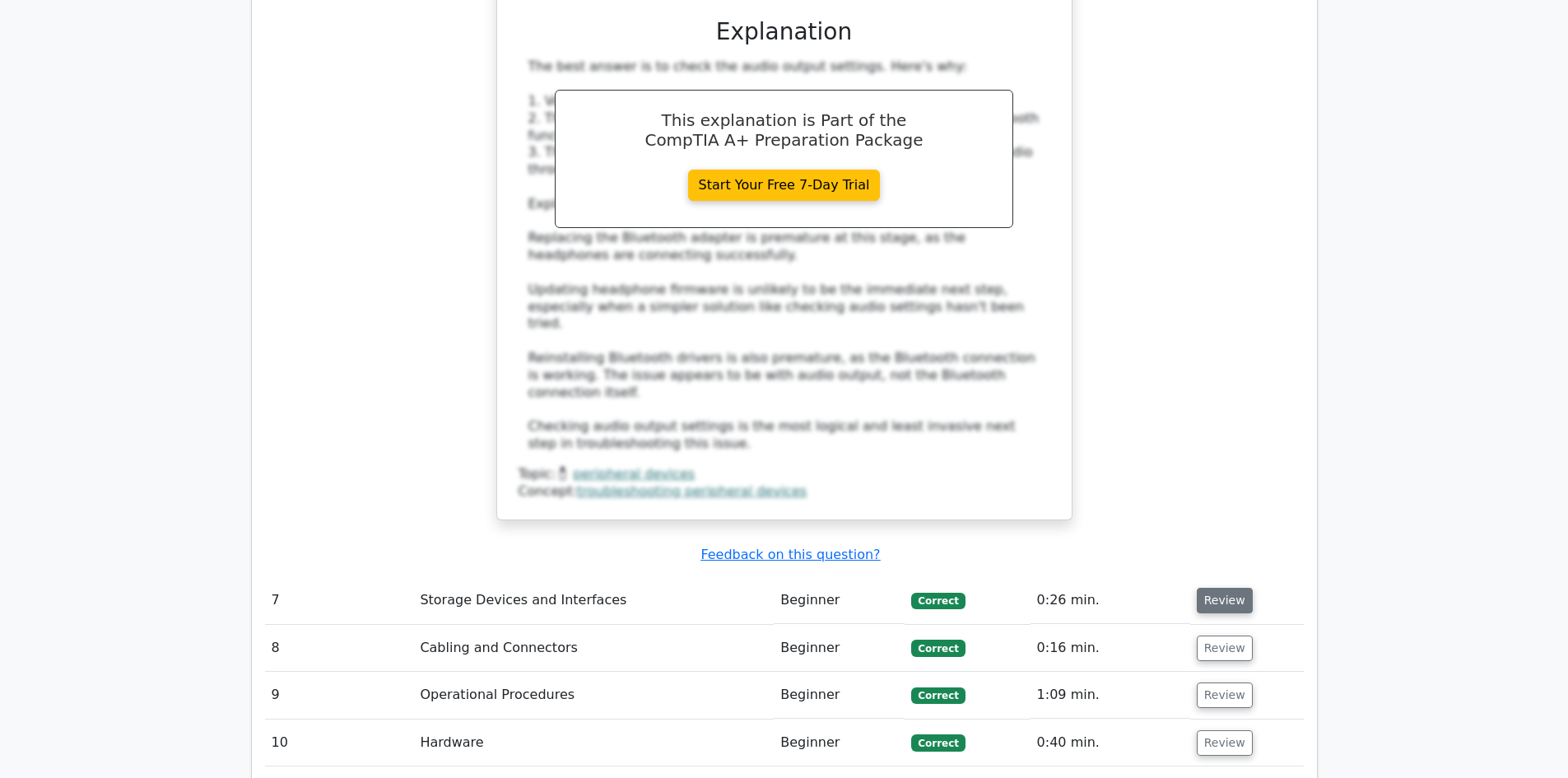
click at [1231, 588] on button "Review" at bounding box center [1225, 600] width 56 height 25
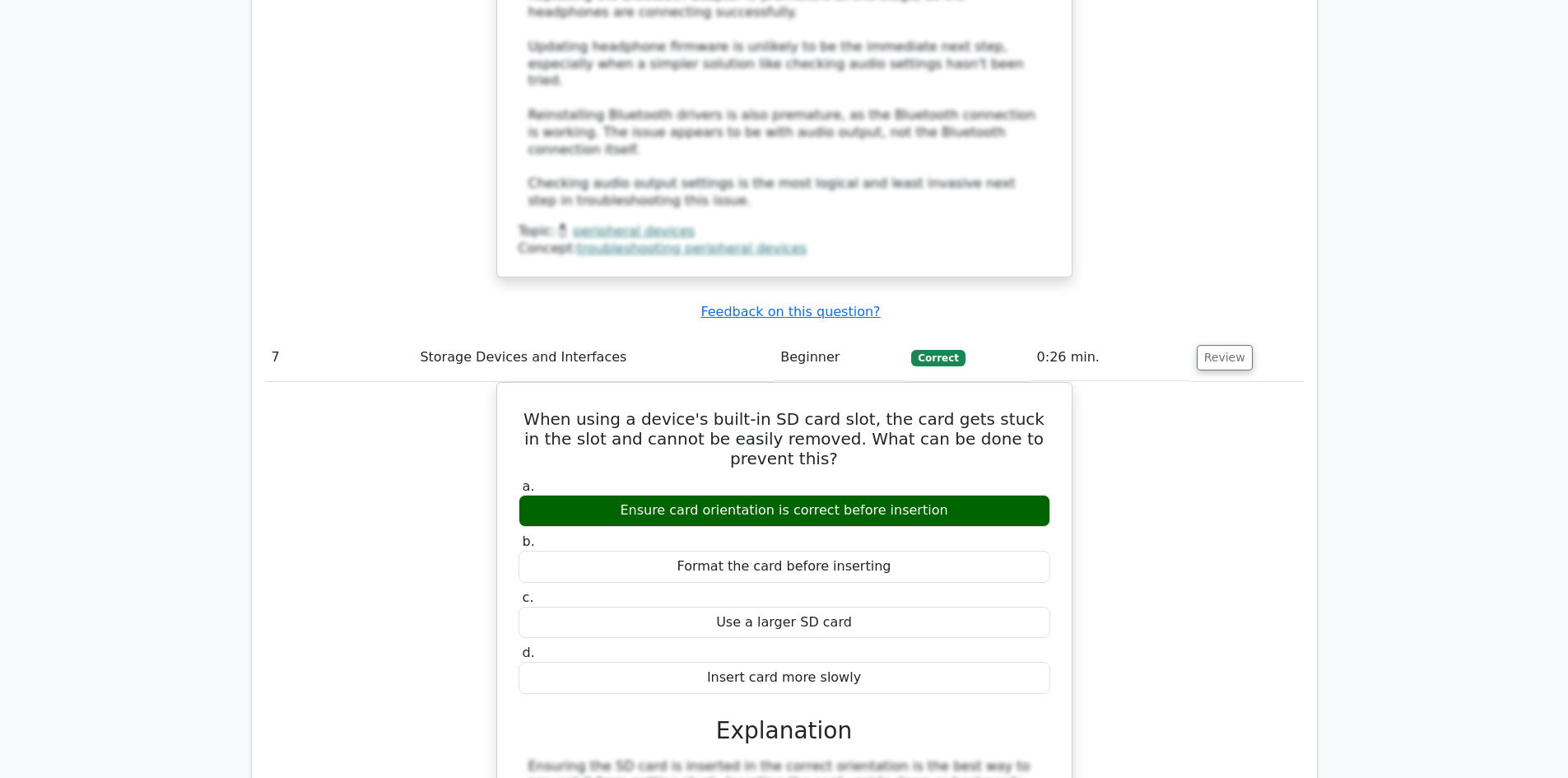
scroll to position [5846, 0]
